Goal: Information Seeking & Learning: Find specific fact

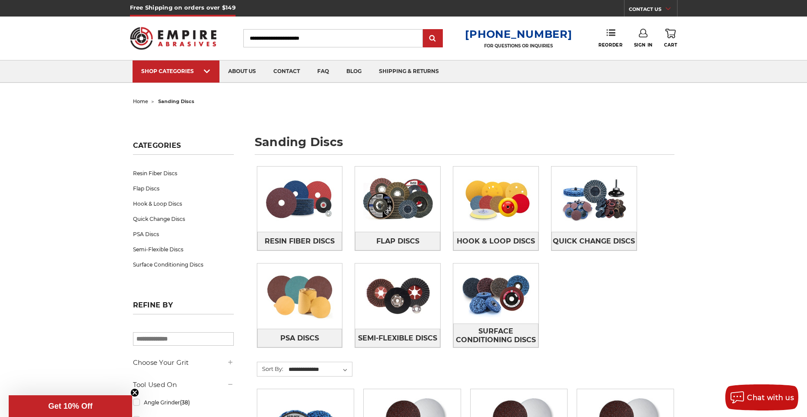
click at [315, 35] on input "Search" at bounding box center [332, 38] width 179 height 18
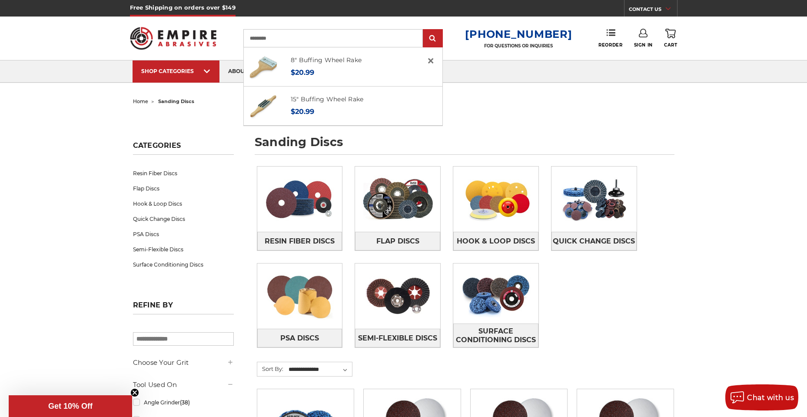
type input "*********"
click at [424, 30] on input "submit" at bounding box center [432, 38] width 17 height 17
